Goal: Information Seeking & Learning: Learn about a topic

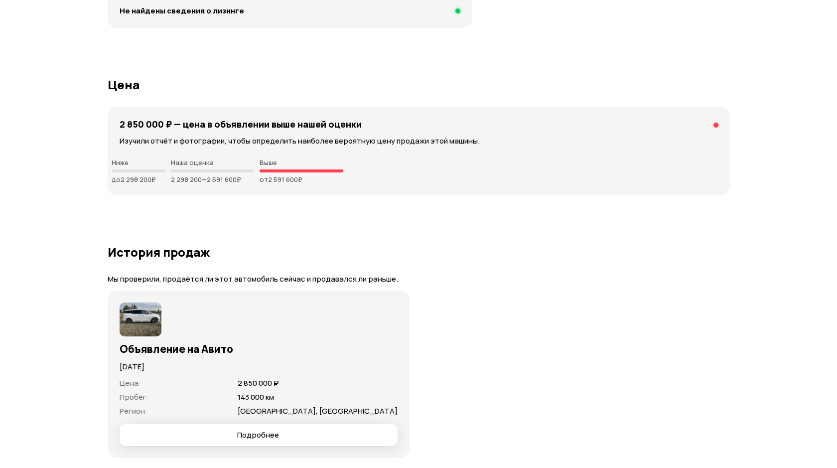
scroll to position [2695, 0]
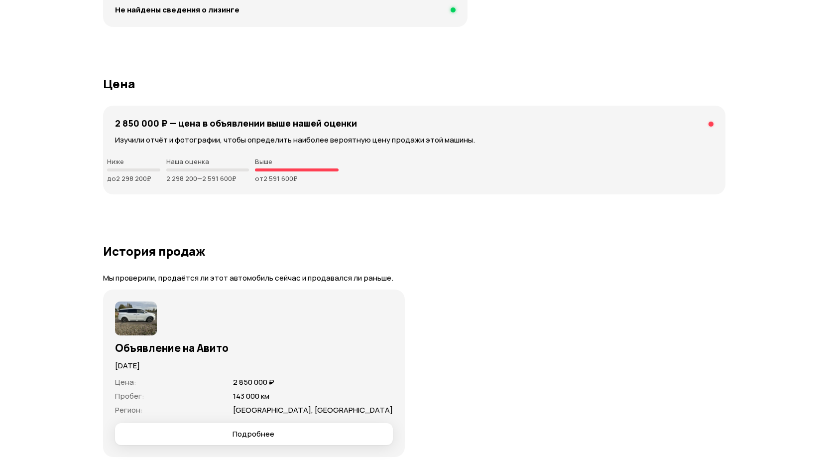
click at [165, 429] on span "Подробнее" at bounding box center [254, 434] width 262 height 10
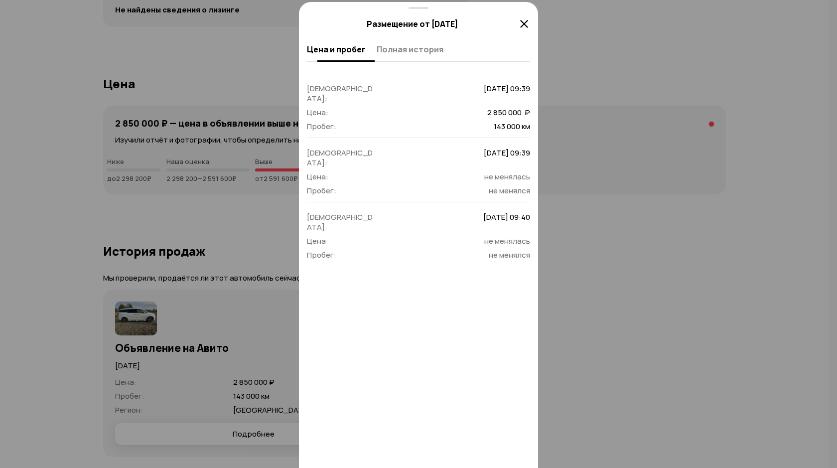
click at [387, 54] on span "Полная история" at bounding box center [409, 49] width 67 height 10
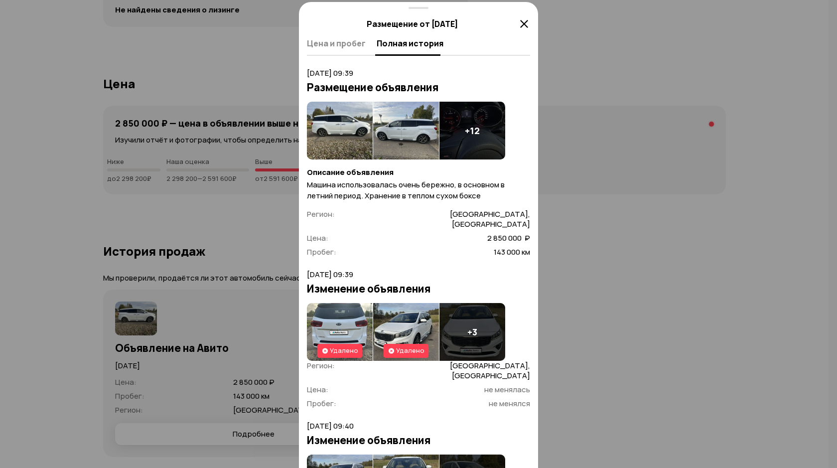
scroll to position [0, 0]
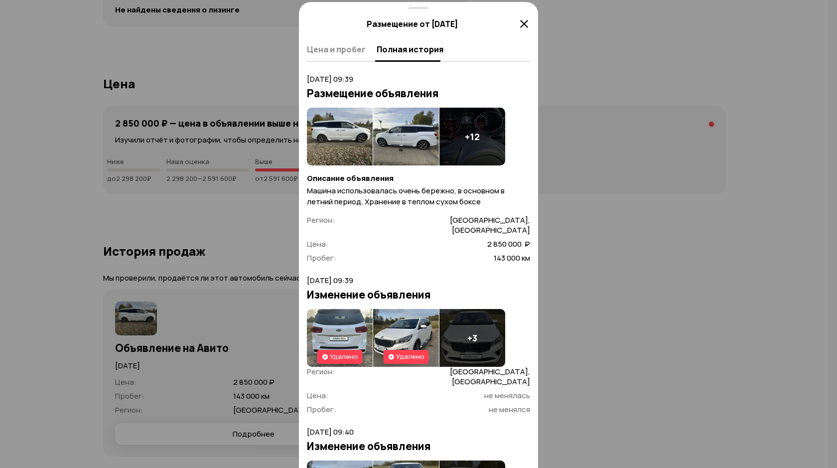
click at [344, 132] on img at bounding box center [340, 137] width 66 height 58
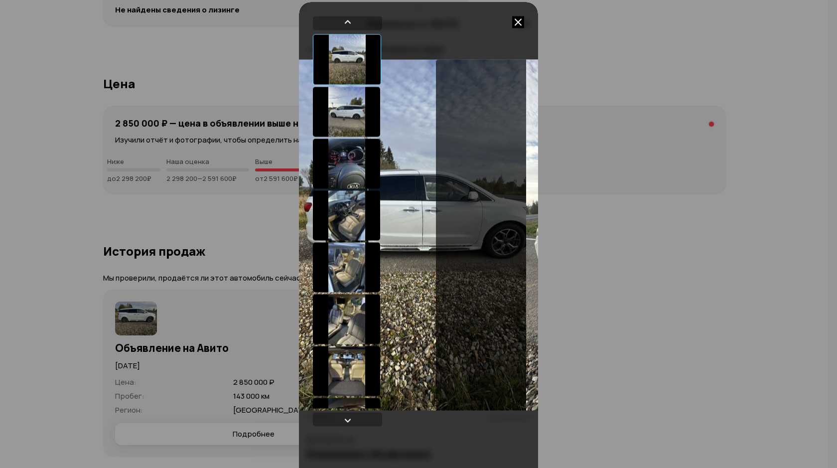
click at [361, 102] on div at bounding box center [346, 112] width 67 height 50
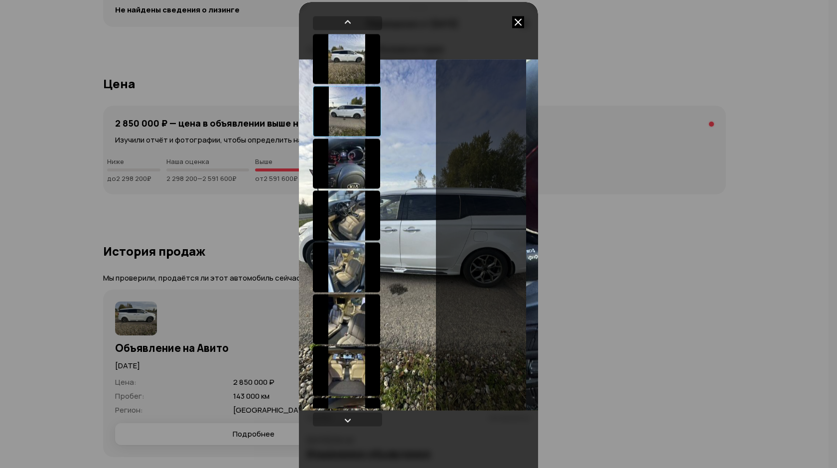
click at [348, 156] on div at bounding box center [346, 163] width 67 height 50
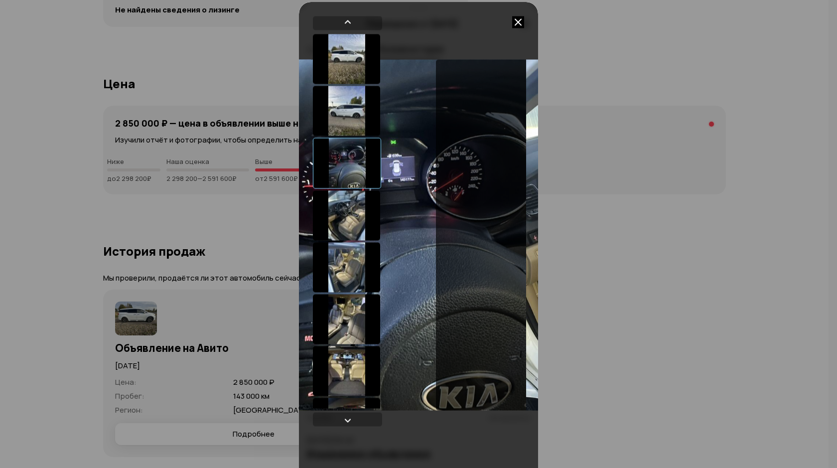
click at [349, 188] on div at bounding box center [347, 162] width 68 height 51
click at [347, 220] on div at bounding box center [346, 215] width 67 height 50
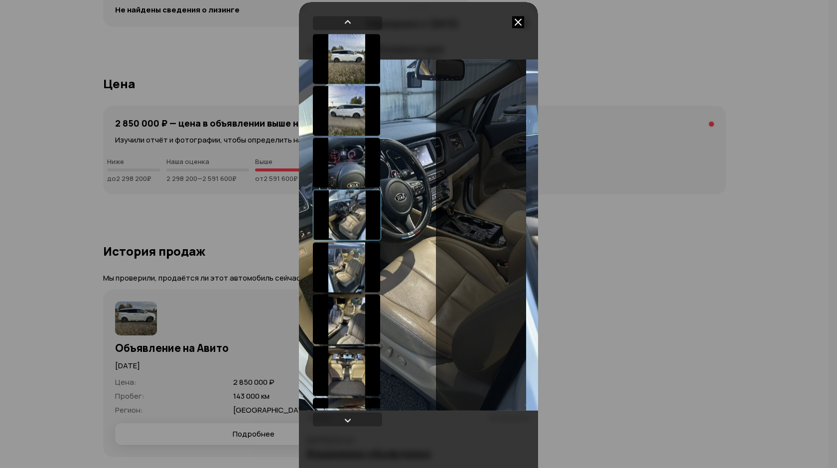
click at [343, 238] on div at bounding box center [347, 214] width 68 height 51
click at [515, 21] on icon at bounding box center [518, 22] width 12 height 12
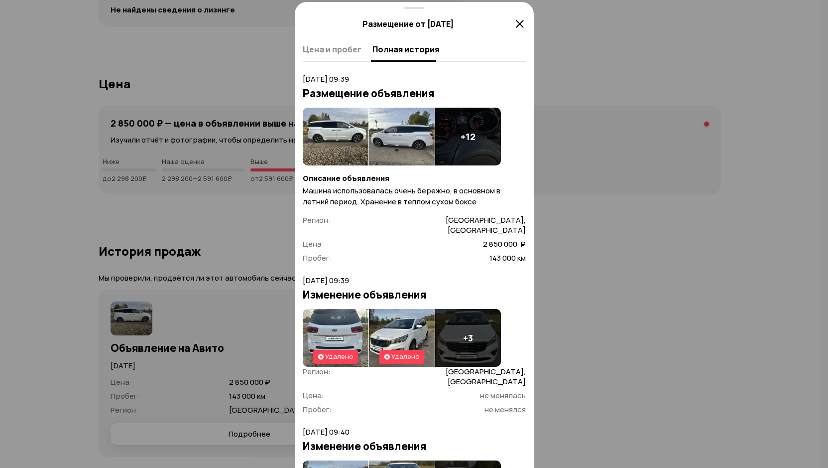
click at [518, 24] on icon at bounding box center [520, 24] width 12 height 12
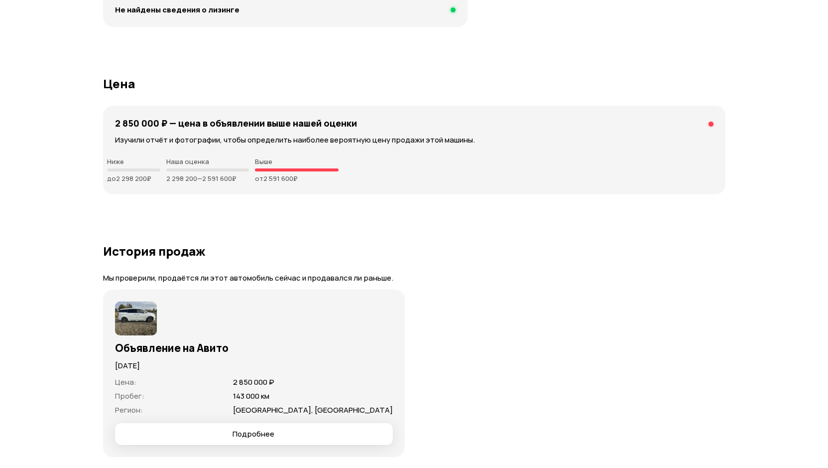
click at [156, 423] on button "Подробнее" at bounding box center [254, 434] width 278 height 22
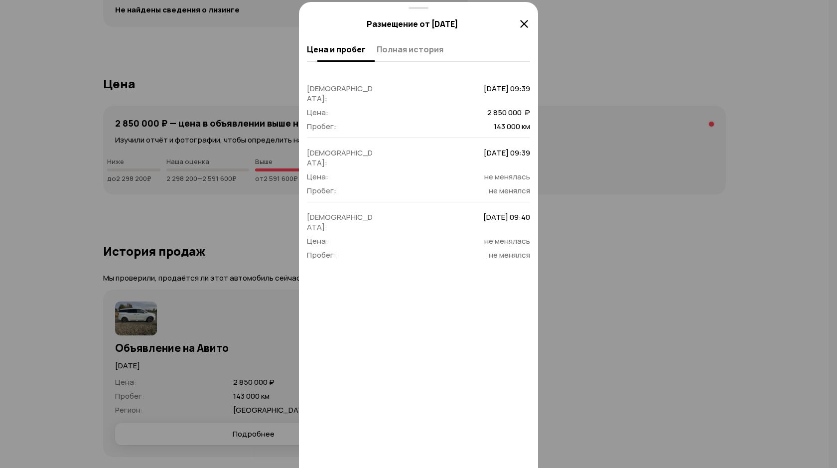
click at [421, 48] on span "Полная история" at bounding box center [409, 49] width 67 height 10
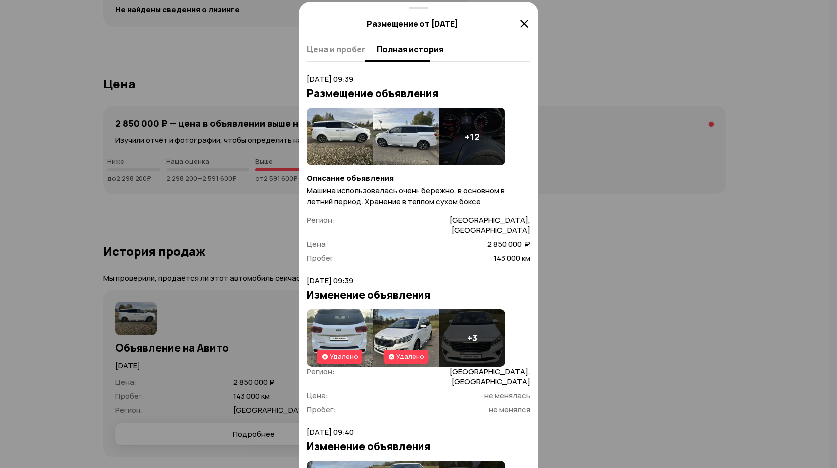
click at [325, 47] on span "Цена и пробег" at bounding box center [336, 49] width 59 height 10
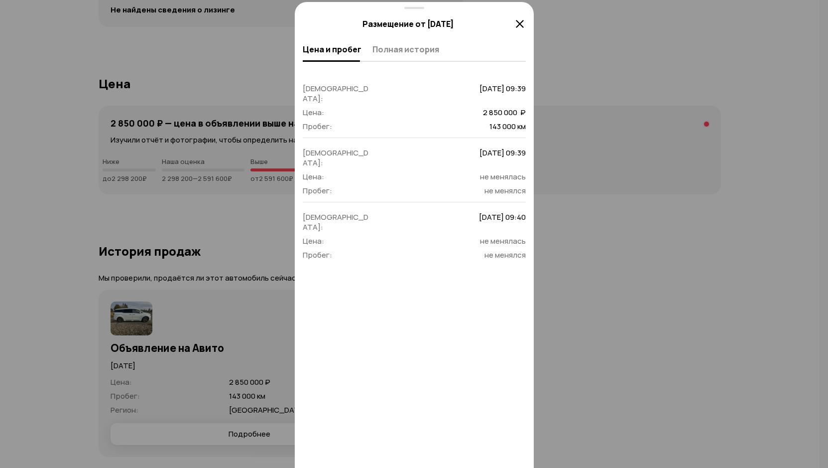
click at [523, 25] on icon at bounding box center [520, 24] width 12 height 12
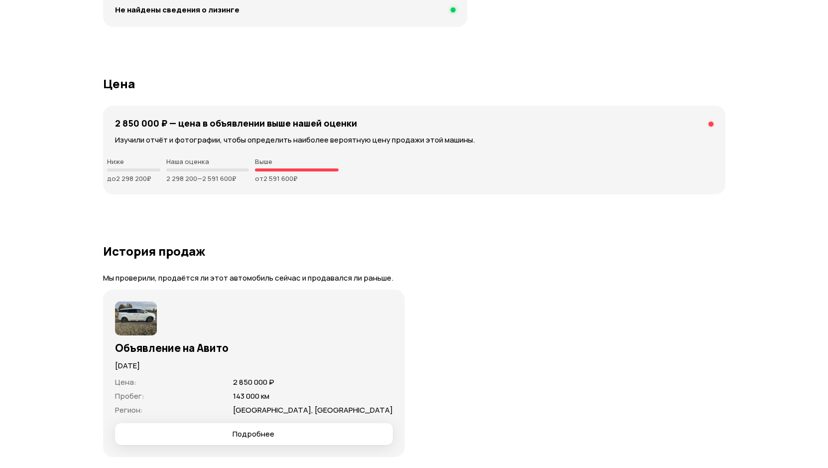
click at [213, 429] on span "Подробнее" at bounding box center [254, 434] width 262 height 10
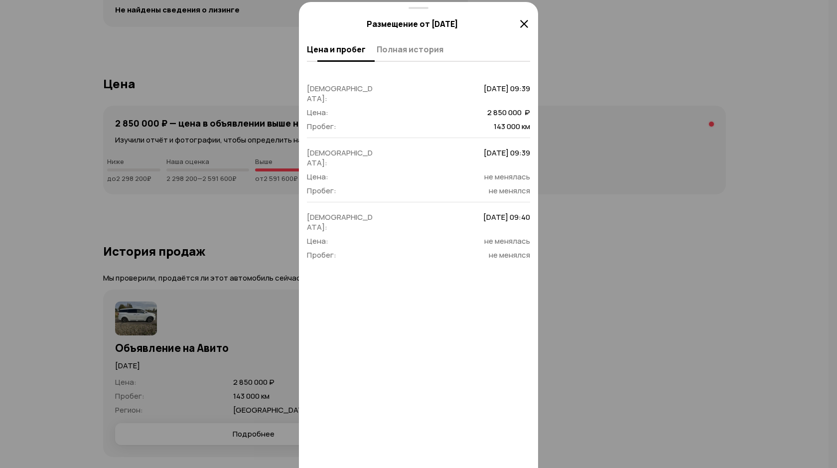
click at [401, 58] on button "Полная история" at bounding box center [408, 48] width 70 height 19
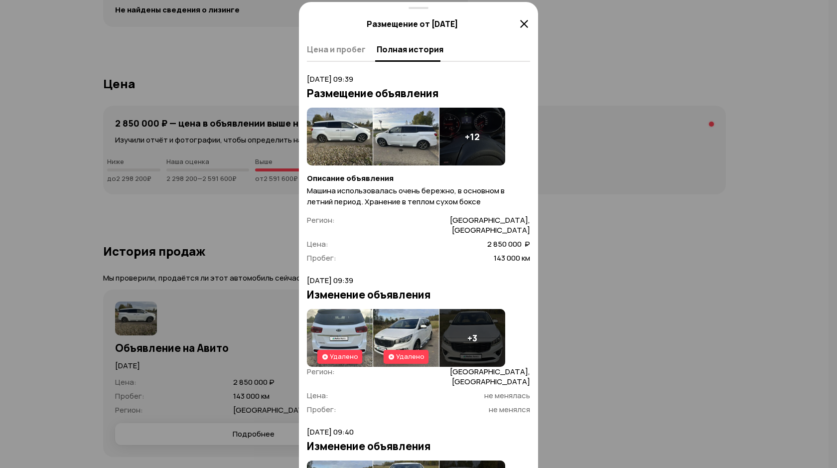
click at [347, 114] on img at bounding box center [340, 137] width 66 height 58
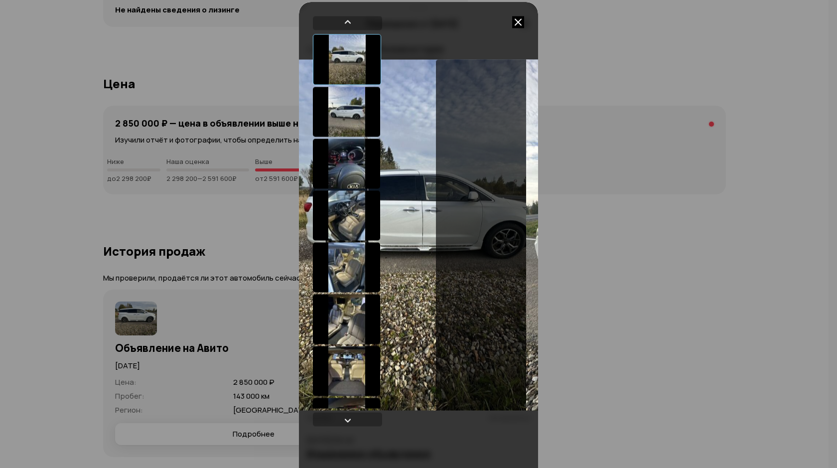
click at [355, 132] on div at bounding box center [346, 112] width 67 height 50
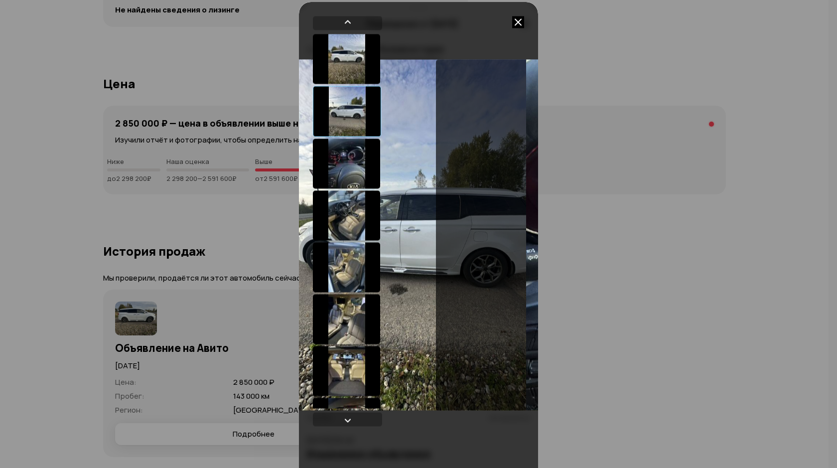
click at [349, 172] on div at bounding box center [346, 163] width 67 height 50
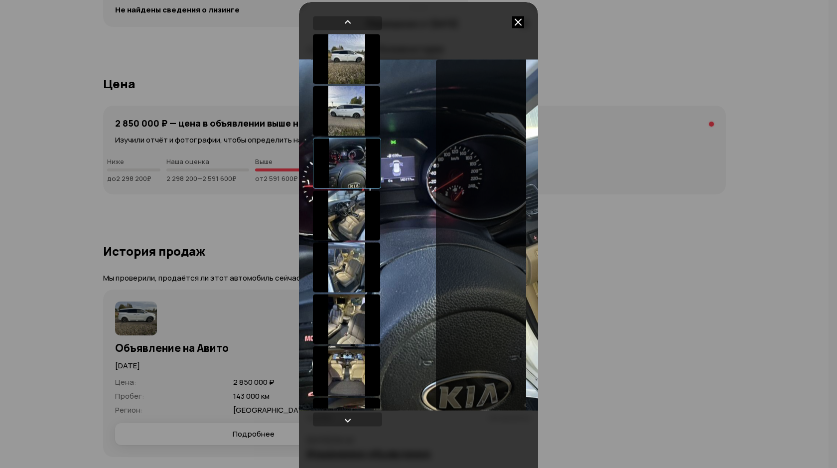
click at [340, 212] on div at bounding box center [346, 215] width 67 height 50
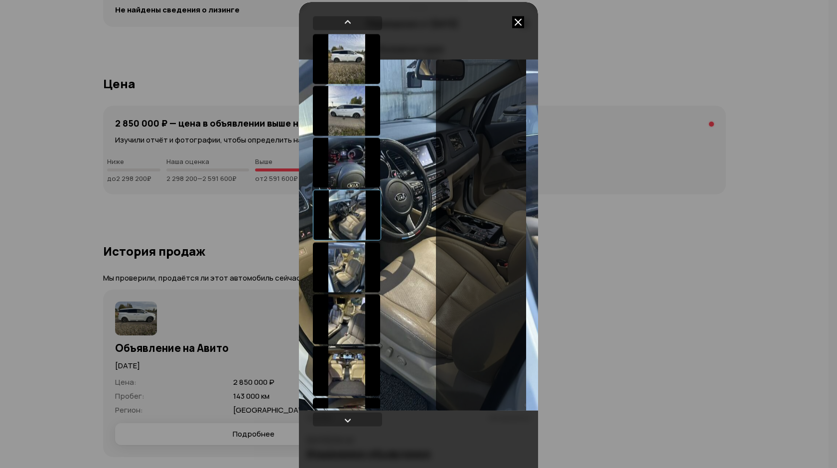
click at [339, 238] on div at bounding box center [347, 214] width 68 height 51
click at [337, 255] on div at bounding box center [346, 267] width 67 height 50
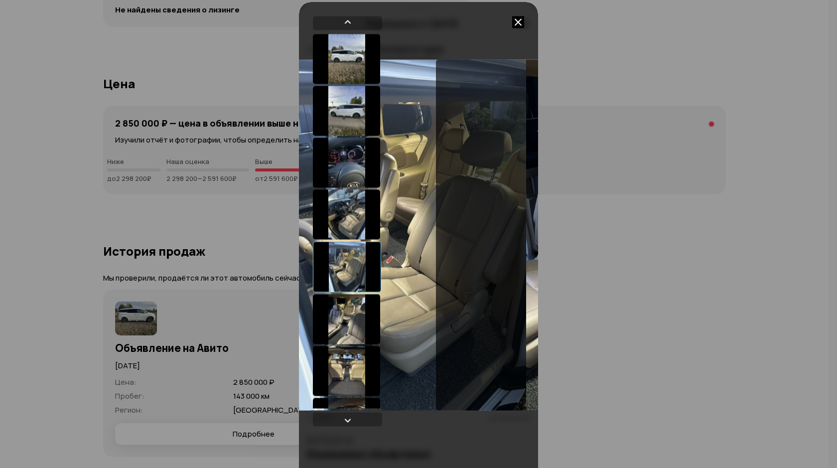
click at [336, 312] on div at bounding box center [346, 319] width 67 height 50
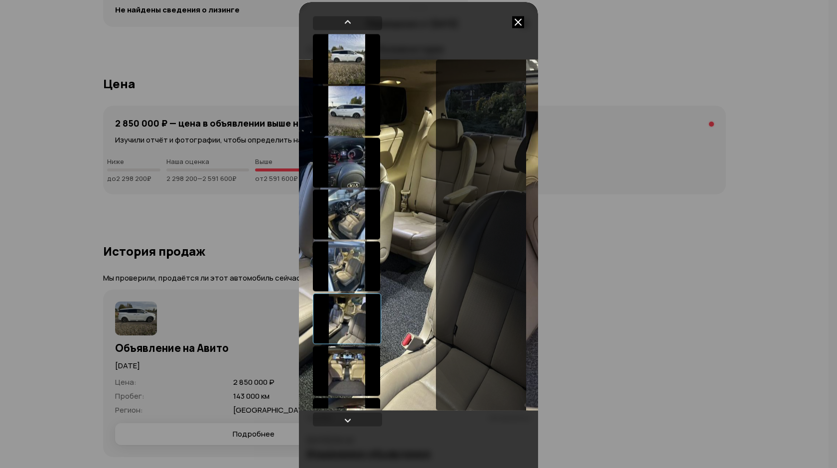
click at [344, 353] on div at bounding box center [346, 371] width 67 height 50
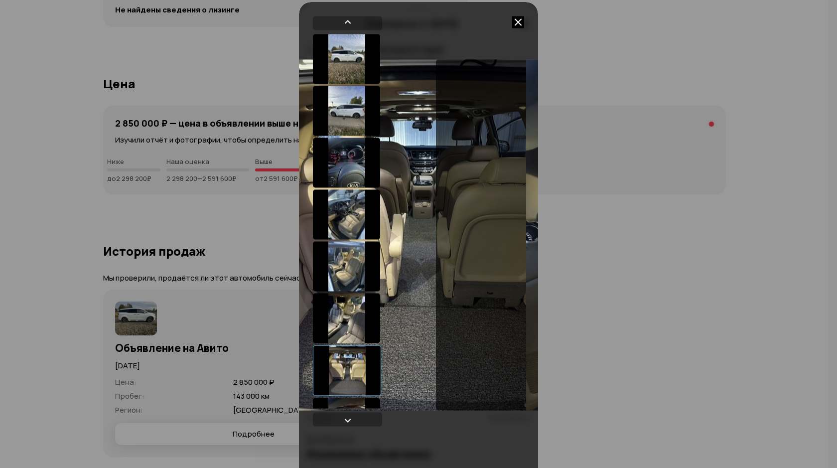
click at [344, 386] on div at bounding box center [347, 370] width 68 height 51
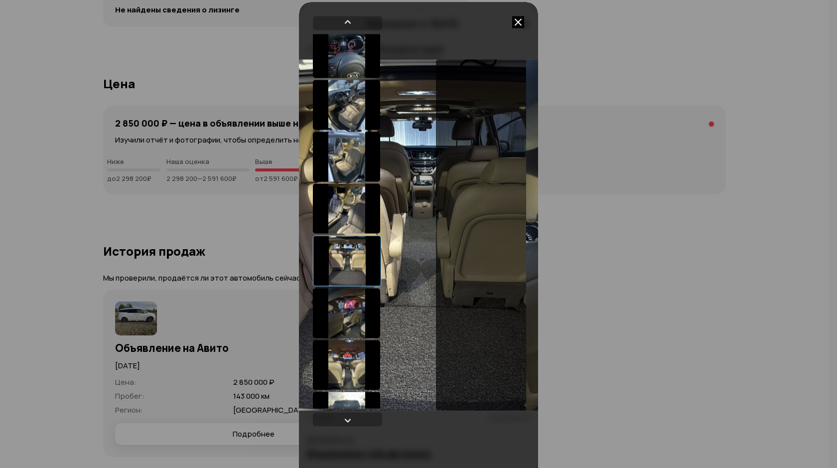
scroll to position [112, 0]
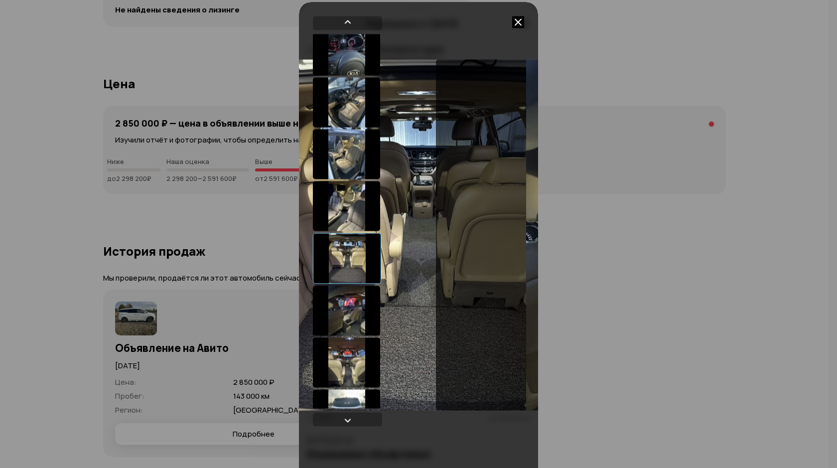
click at [350, 316] on div at bounding box center [346, 310] width 67 height 50
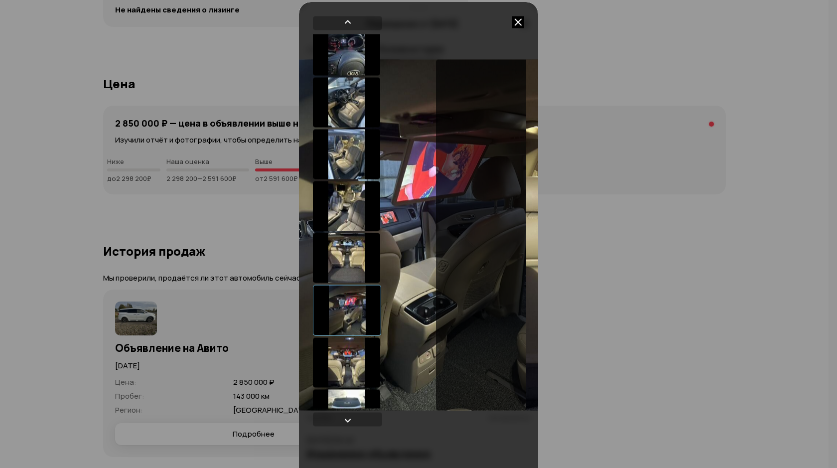
click at [351, 346] on div at bounding box center [346, 362] width 67 height 50
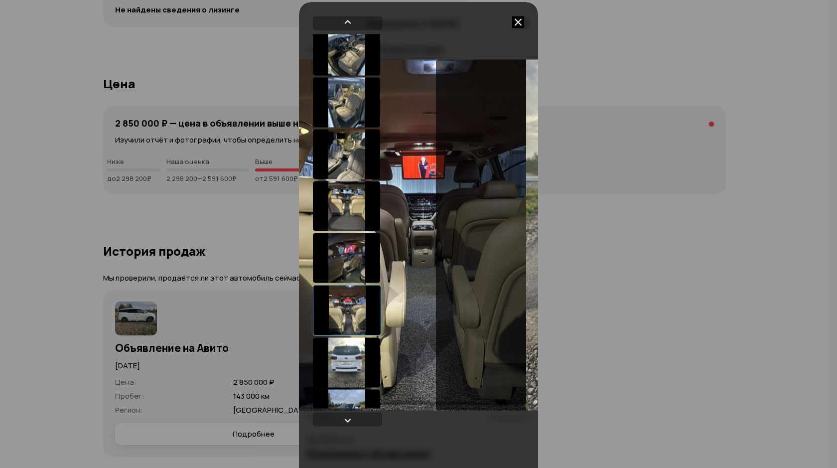
scroll to position [168, 0]
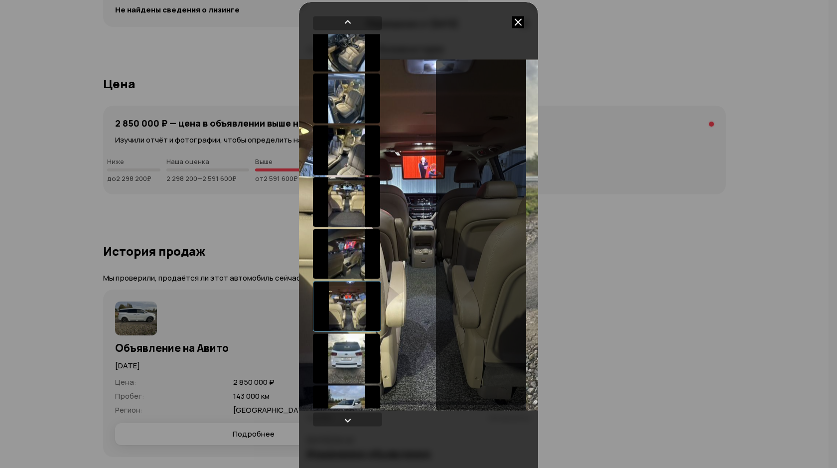
click at [346, 353] on div at bounding box center [346, 358] width 67 height 50
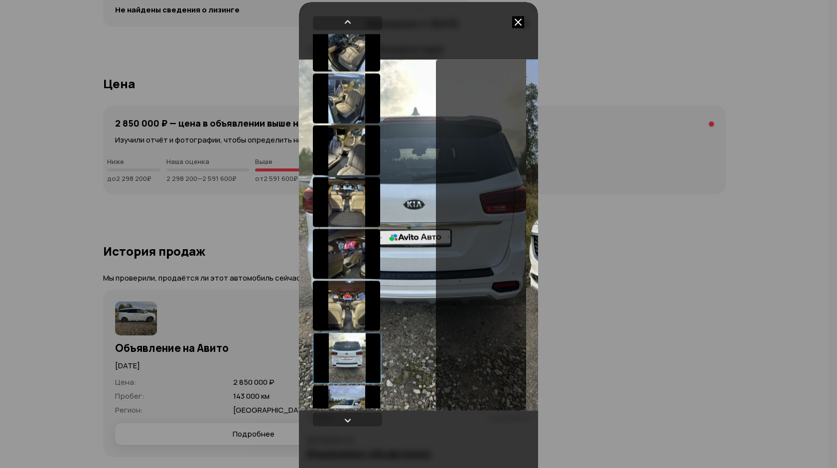
scroll to position [224, 0]
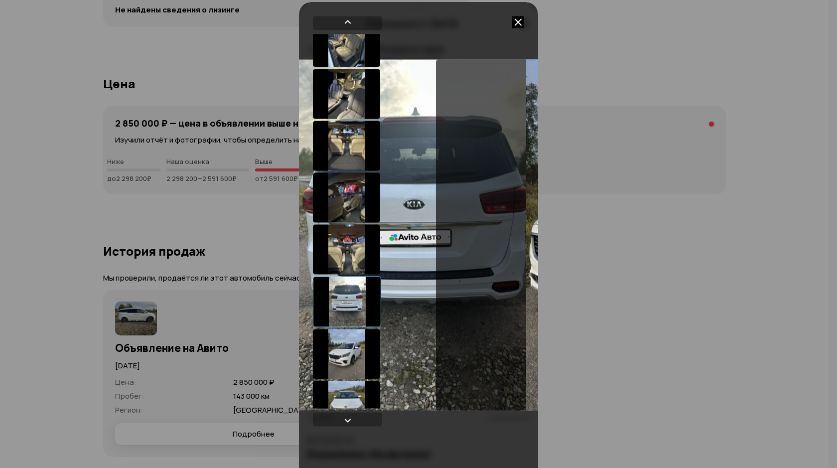
click at [346, 351] on div at bounding box center [346, 354] width 67 height 50
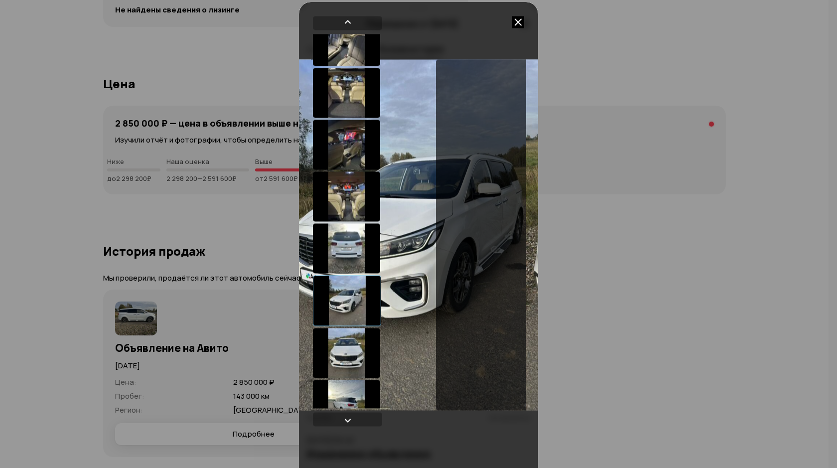
scroll to position [280, 0]
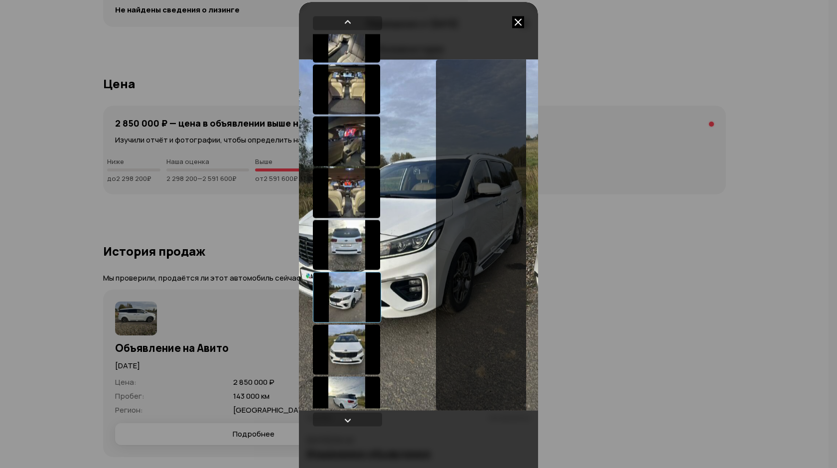
click at [348, 337] on div at bounding box center [346, 349] width 67 height 50
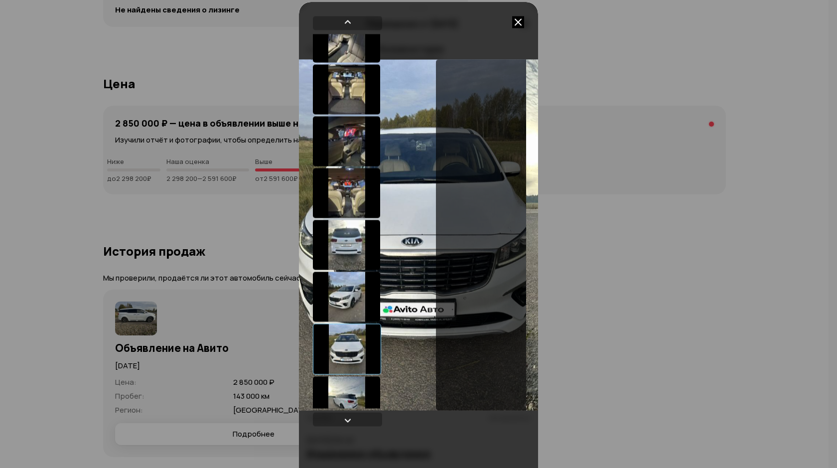
click at [344, 370] on div at bounding box center [347, 348] width 68 height 51
click at [343, 387] on div at bounding box center [346, 401] width 67 height 50
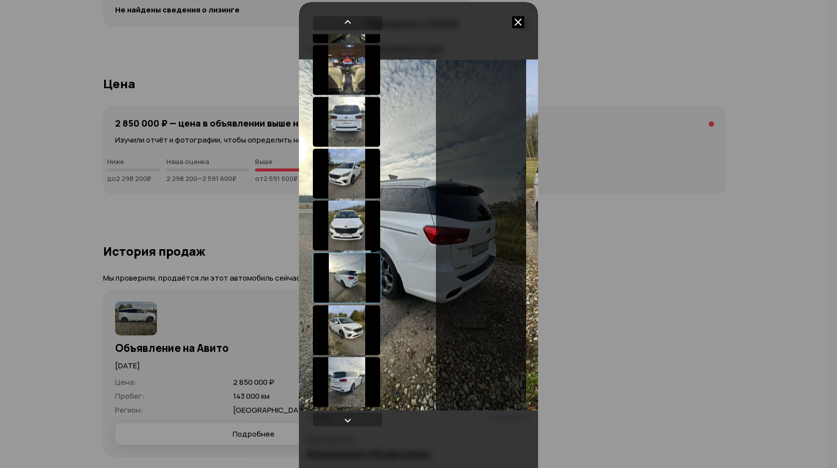
scroll to position [404, 0]
click at [346, 327] on div at bounding box center [346, 329] width 67 height 50
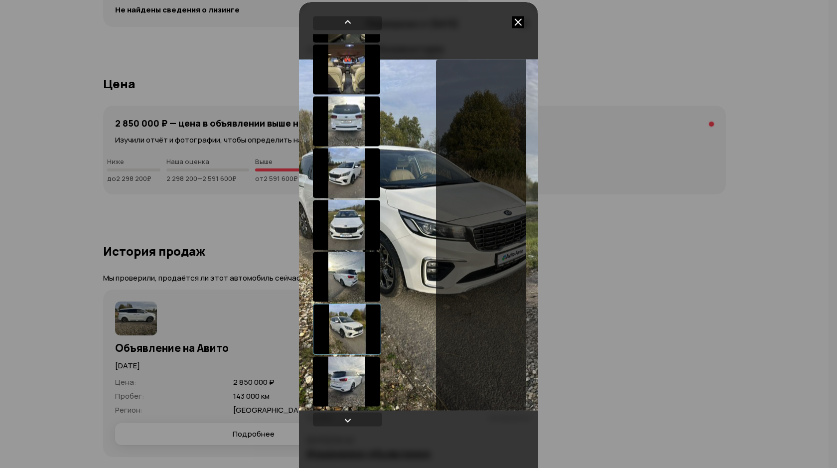
click at [344, 367] on div at bounding box center [346, 381] width 67 height 50
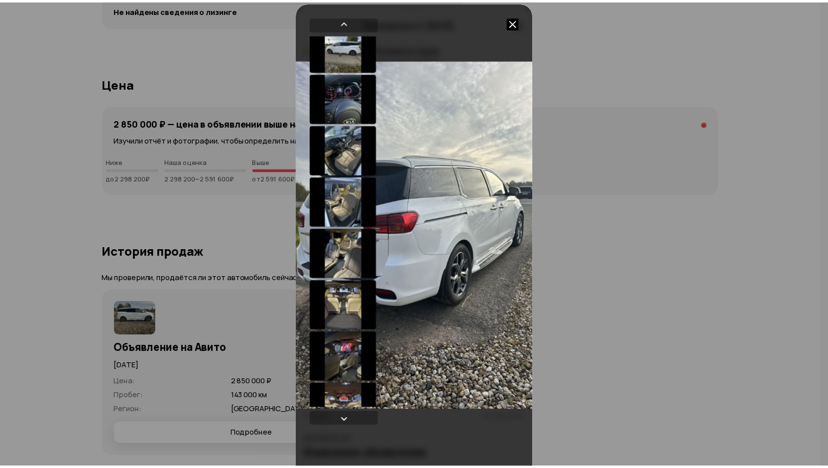
scroll to position [0, 0]
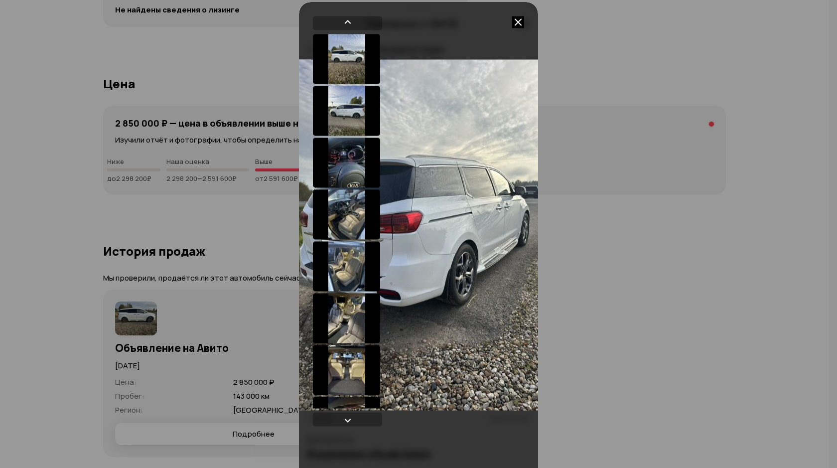
click at [513, 20] on icon at bounding box center [518, 22] width 12 height 12
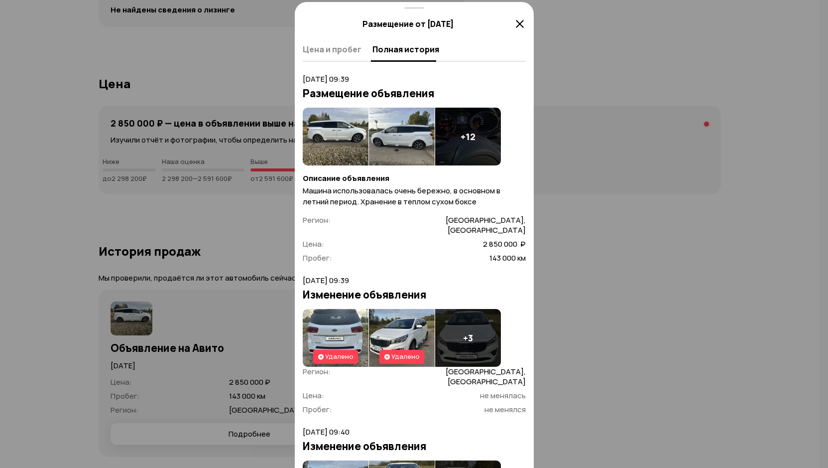
click at [524, 27] on icon at bounding box center [520, 24] width 12 height 12
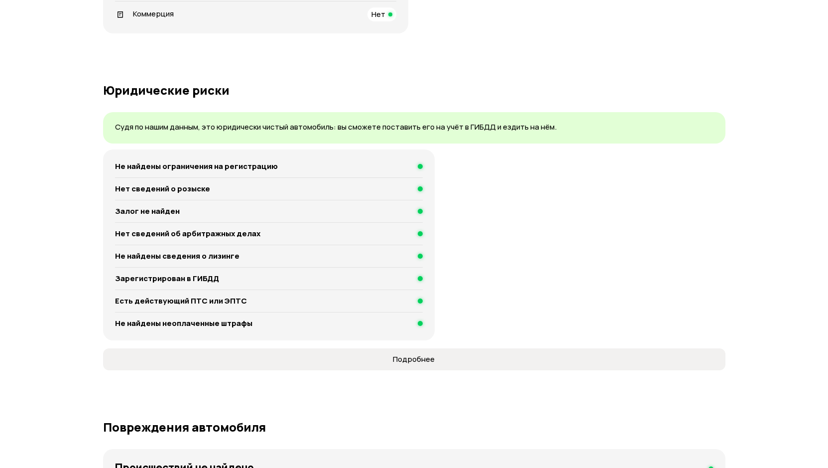
scroll to position [661, 0]
